Goal: Task Accomplishment & Management: Manage account settings

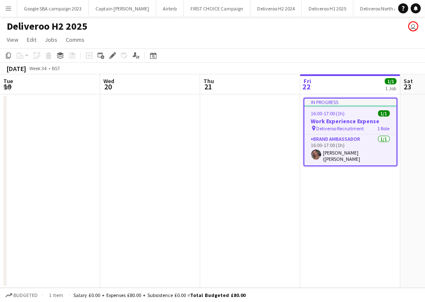
scroll to position [0, 200]
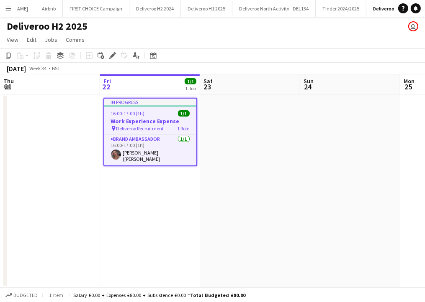
click at [163, 122] on h3 "Work Experience Expense" at bounding box center [150, 122] width 92 height 8
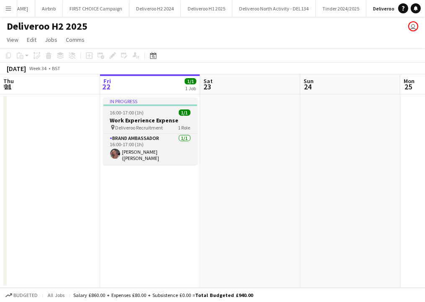
click at [149, 104] on div "In progress" at bounding box center [150, 101] width 94 height 7
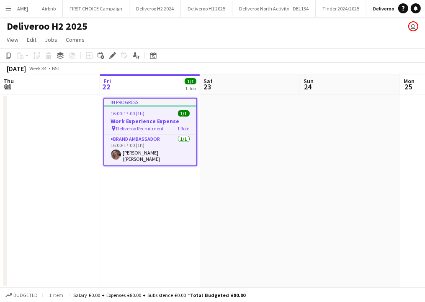
click at [170, 125] on div "pin Deliveroo Recruitment 1 Role" at bounding box center [150, 128] width 92 height 7
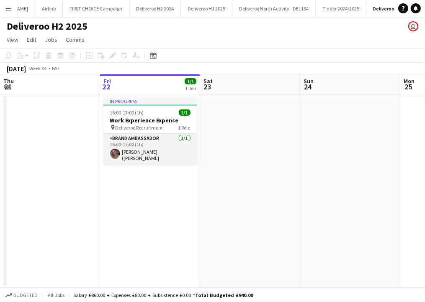
click at [170, 145] on app-card-role "Brand Ambassador [DATE] 16:00-17:00 (1h) [PERSON_NAME]" at bounding box center [150, 149] width 94 height 31
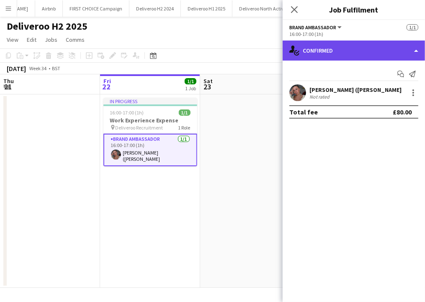
click at [329, 52] on div "single-neutral-actions-check-2 Confirmed" at bounding box center [353, 51] width 142 height 20
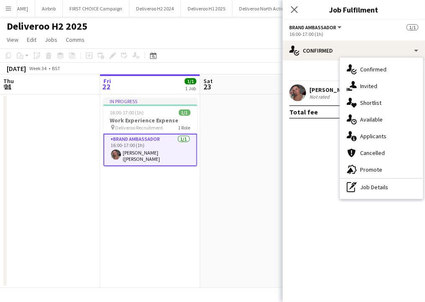
click at [317, 144] on mat-expansion-panel "check Confirmed Start chat Send notification [PERSON_NAME] ([PERSON_NAME] Not r…" at bounding box center [353, 182] width 142 height 242
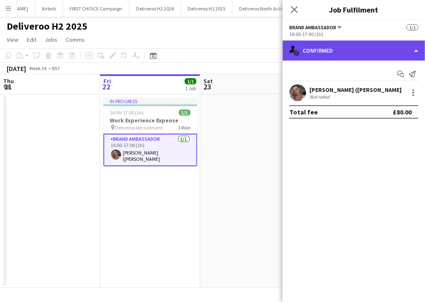
click at [310, 45] on div "single-neutral-actions-check-2 Confirmed" at bounding box center [353, 51] width 142 height 20
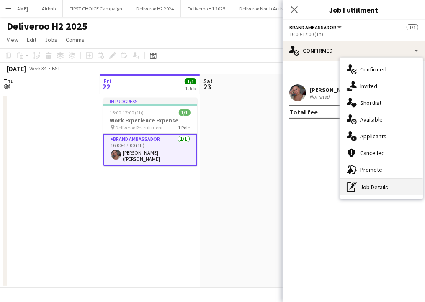
click at [382, 186] on div "pen-write Job Details" at bounding box center [381, 187] width 83 height 17
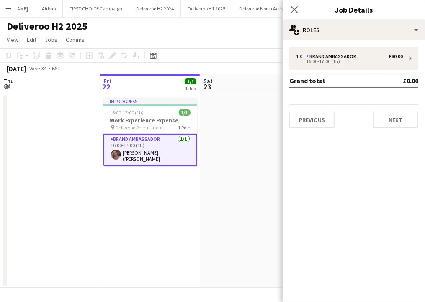
click at [299, 15] on div "Close pop-in" at bounding box center [293, 9] width 23 height 19
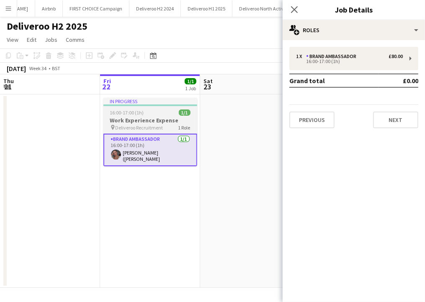
click at [183, 114] on span "1/1" at bounding box center [185, 113] width 12 height 6
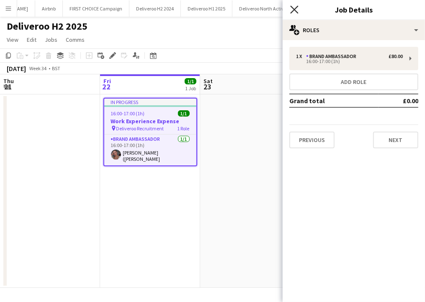
click at [296, 9] on icon "Close pop-in" at bounding box center [294, 9] width 8 height 8
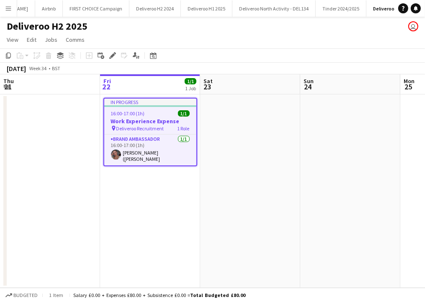
click at [113, 49] on app-toolbar "Copy Paste Paste Ctrl+V Paste with crew Ctrl+Shift+V Paste linked Job [GEOGRAPH…" at bounding box center [212, 56] width 425 height 14
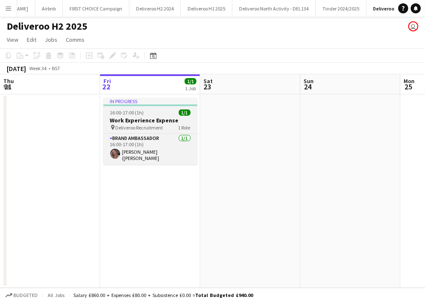
click at [119, 101] on div "In progress" at bounding box center [150, 101] width 94 height 7
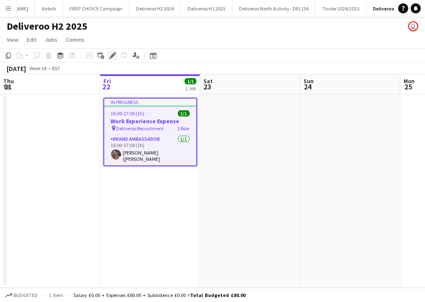
click at [112, 59] on div "Edit" at bounding box center [113, 56] width 10 height 10
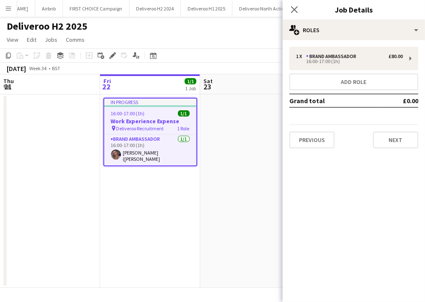
click at [293, 15] on div "Close pop-in" at bounding box center [293, 9] width 23 height 19
click at [293, 5] on app-icon "Close pop-in" at bounding box center [294, 10] width 12 height 12
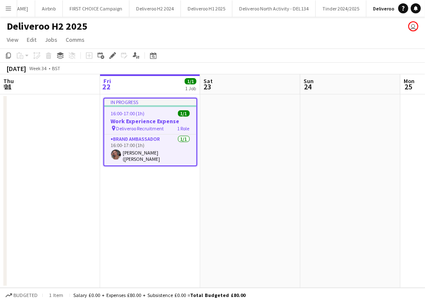
click at [256, 176] on app-date-cell at bounding box center [250, 192] width 100 height 194
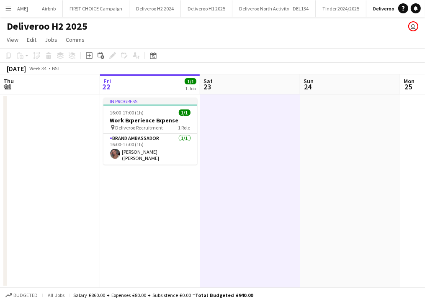
click at [180, 133] on app-job-card "In progress 16:00-17:00 (1h) 1/1 Work Experience Expense pin Deliveroo Recruitm…" at bounding box center [150, 131] width 94 height 67
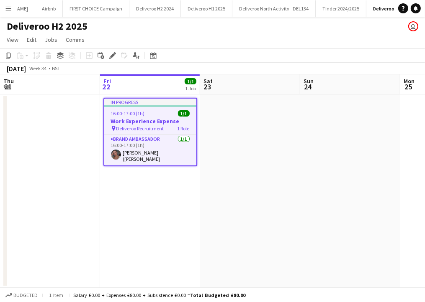
click at [51, 297] on span "1 item" at bounding box center [56, 295] width 20 height 6
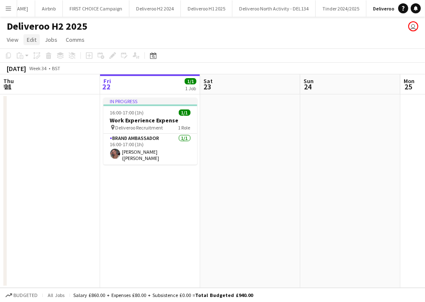
click at [35, 41] on span "Edit" at bounding box center [32, 40] width 10 height 8
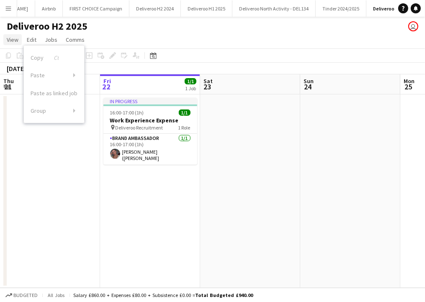
click at [13, 44] on link "View" at bounding box center [12, 39] width 18 height 11
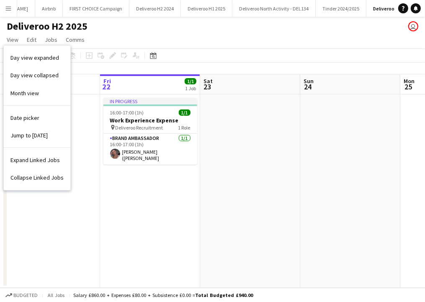
click at [99, 192] on app-date-cell at bounding box center [50, 192] width 100 height 194
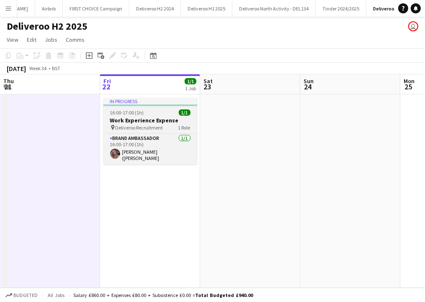
click at [120, 131] on app-job-card "In progress 16:00-17:00 (1h) 1/1 Work Experience Expense pin Deliveroo Recruitm…" at bounding box center [150, 131] width 94 height 67
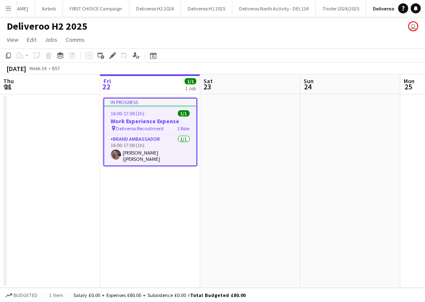
click at [139, 104] on div "In progress" at bounding box center [150, 102] width 92 height 7
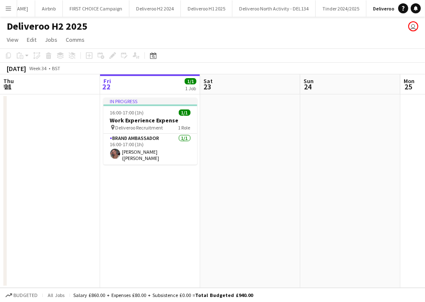
click at [218, 123] on app-date-cell at bounding box center [250, 192] width 100 height 194
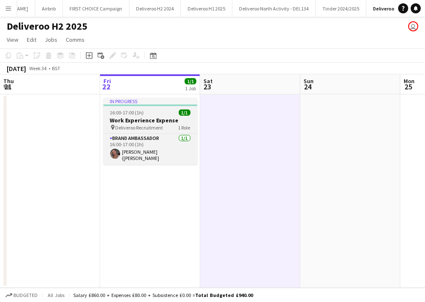
click at [168, 110] on div "16:00-17:00 (1h) 1/1" at bounding box center [150, 113] width 94 height 6
